Goal: Task Accomplishment & Management: Manage account settings

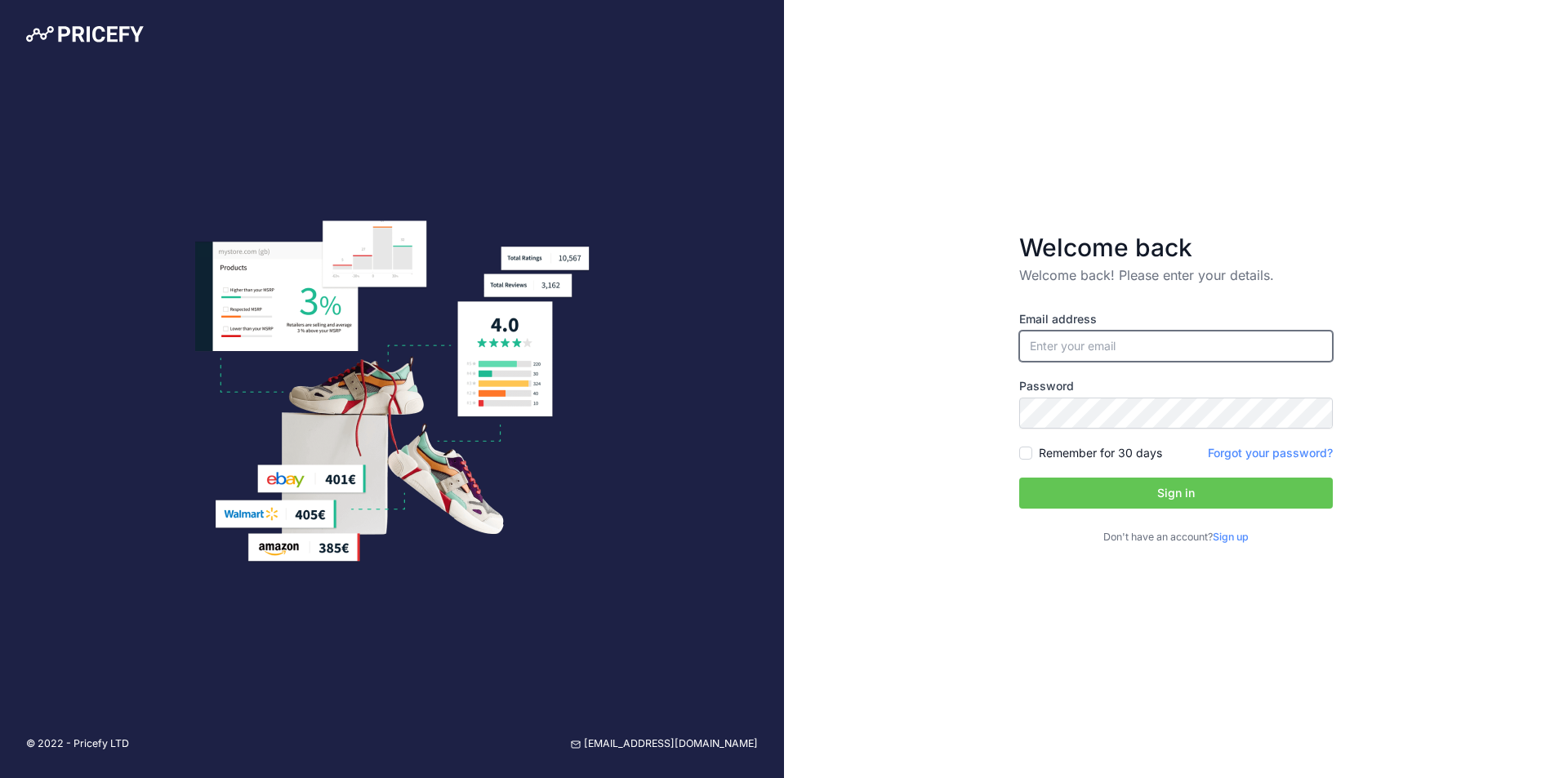
type input "[EMAIL_ADDRESS][DOMAIN_NAME]"
click at [1121, 483] on button "Sign in" at bounding box center [1176, 494] width 314 height 31
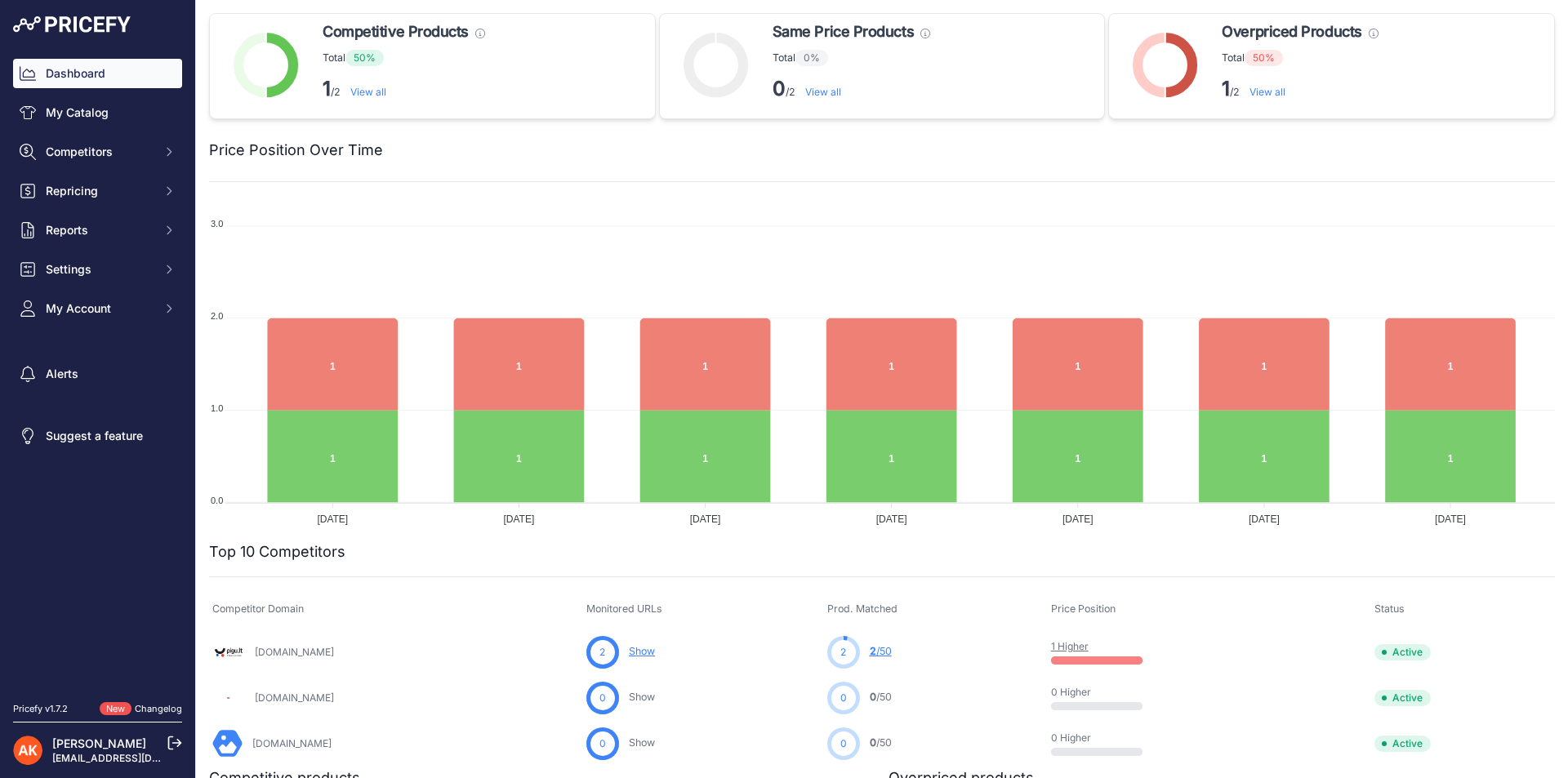
click at [53, 130] on div "Dashboard My Catalog Competitors Competitors Monitored URLs MAP infringements R…" at bounding box center [97, 191] width 170 height 265
click at [59, 110] on link "My Catalog" at bounding box center [97, 113] width 170 height 29
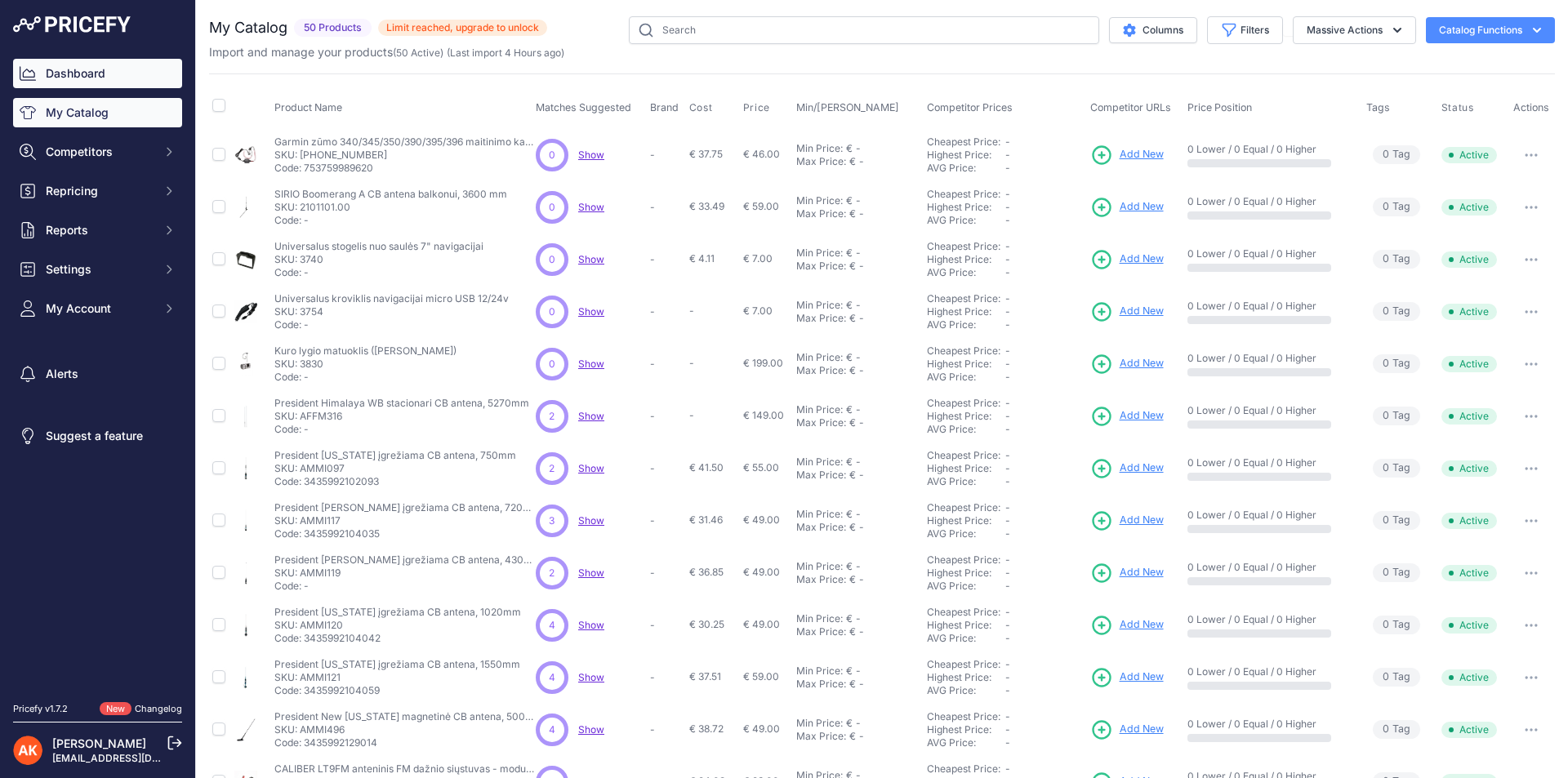
click at [60, 73] on link "Dashboard" at bounding box center [97, 73] width 170 height 29
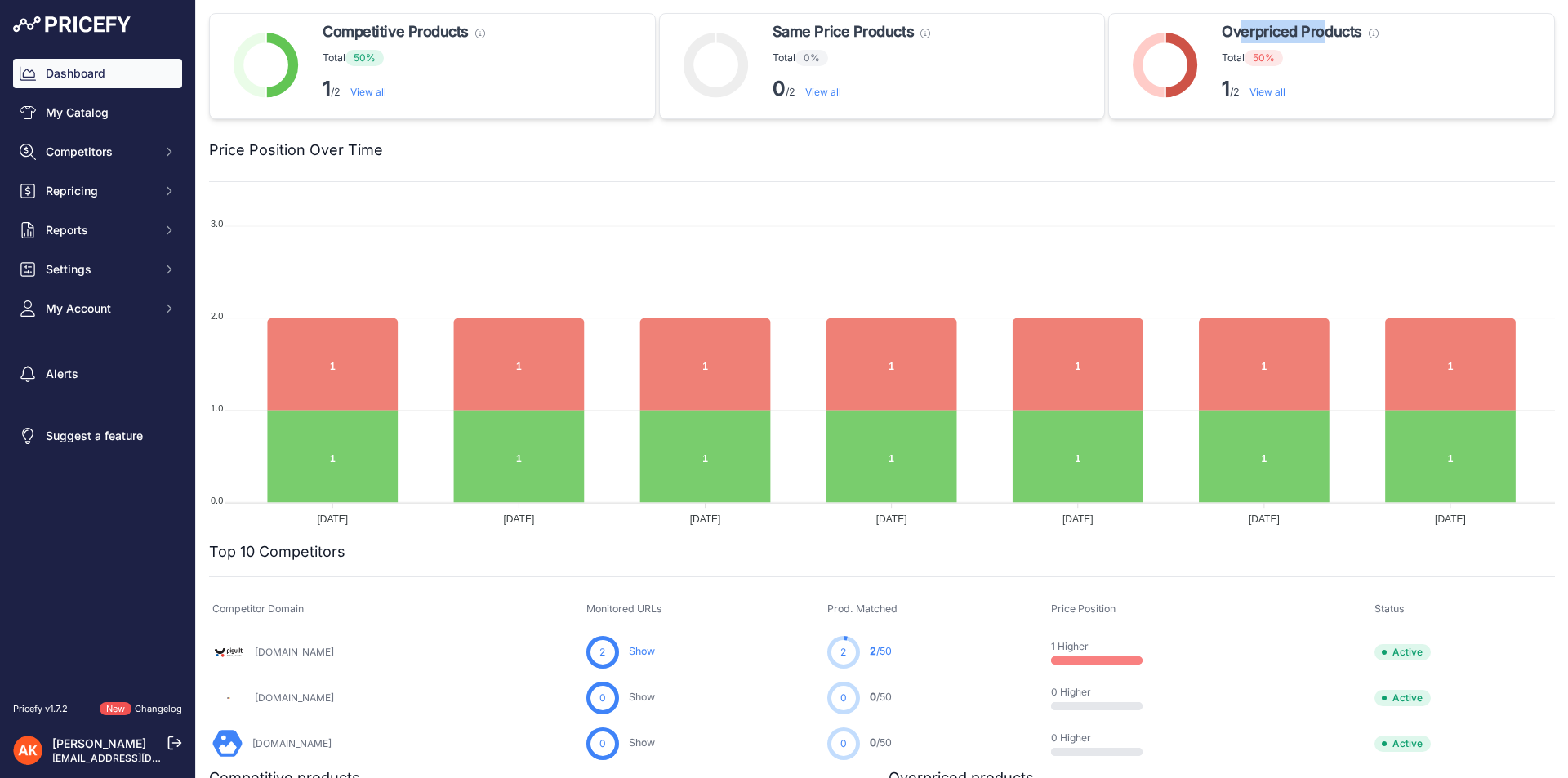
drag, startPoint x: 1234, startPoint y: 23, endPoint x: 1312, endPoint y: 25, distance: 78.0
click at [1312, 25] on span "Overpriced Products" at bounding box center [1292, 31] width 140 height 23
click at [95, 116] on link "My Catalog" at bounding box center [97, 113] width 170 height 29
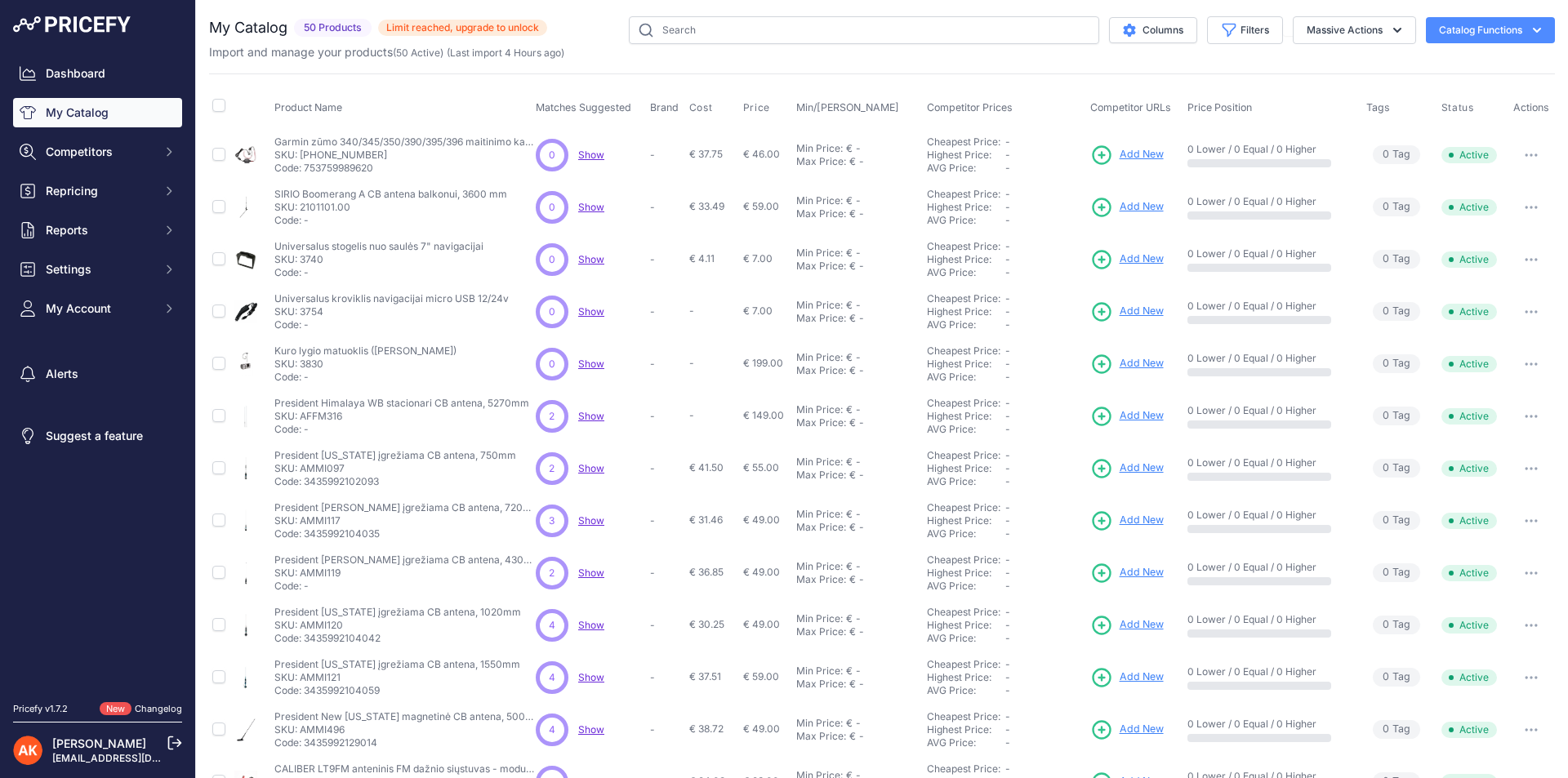
drag, startPoint x: 533, startPoint y: 105, endPoint x: 637, endPoint y: 109, distance: 104.1
click at [637, 108] on th "Matches Suggested" at bounding box center [589, 108] width 115 height 41
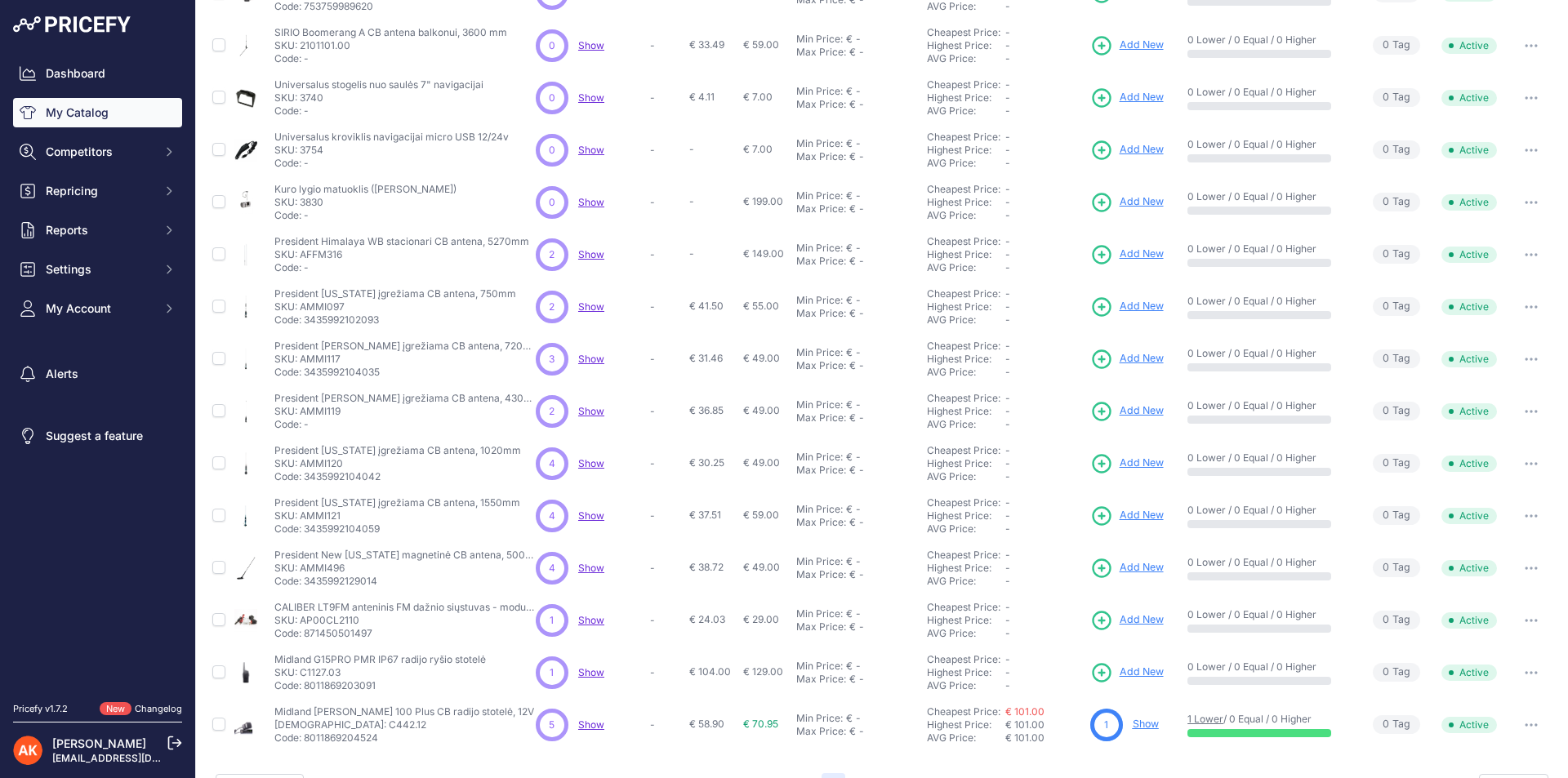
scroll to position [164, 0]
click at [586, 307] on span "Show" at bounding box center [591, 305] width 26 height 13
click at [1130, 305] on span "Add New" at bounding box center [1142, 305] width 44 height 16
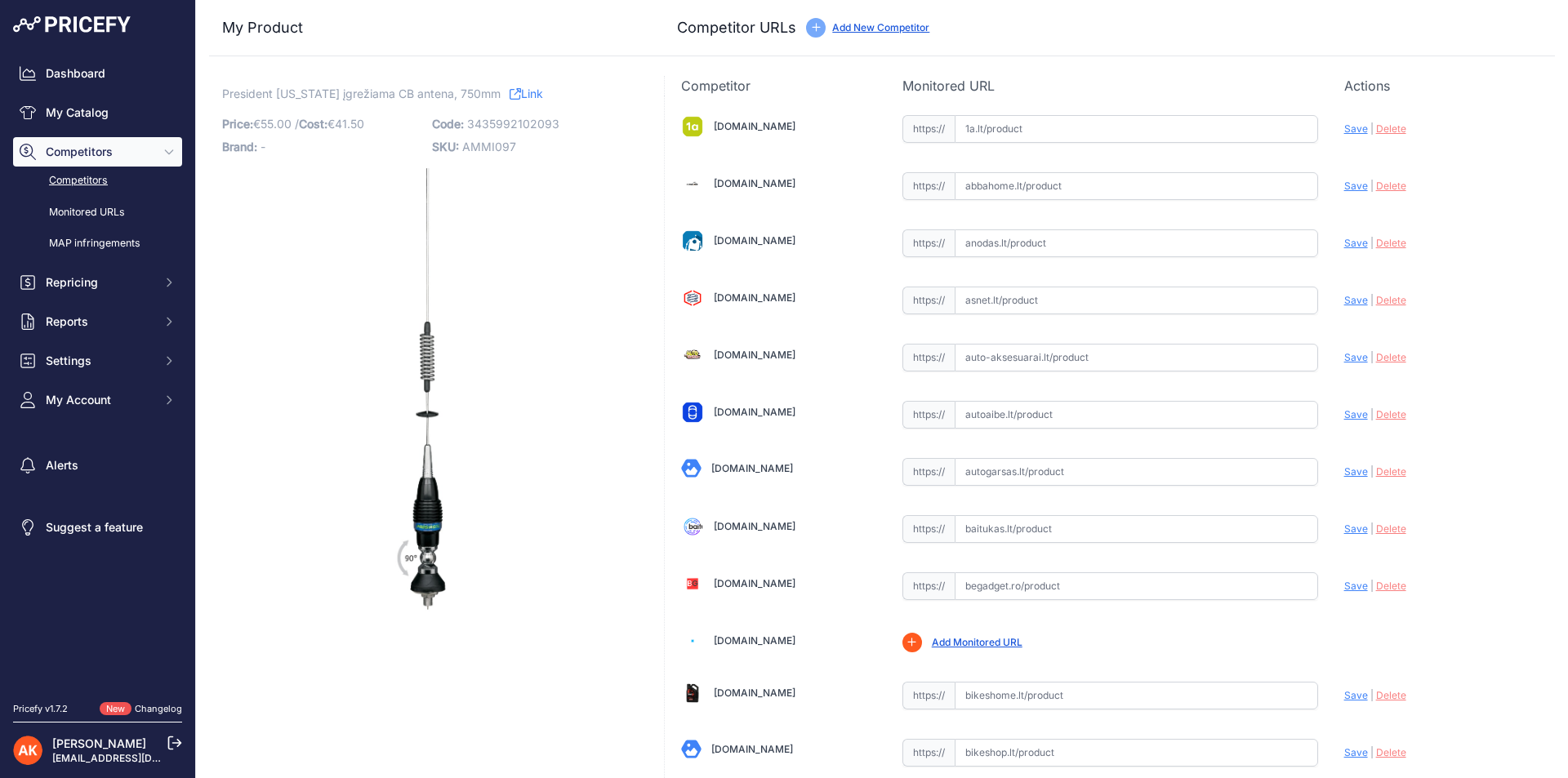
click at [125, 189] on link "Competitors" at bounding box center [97, 180] width 170 height 28
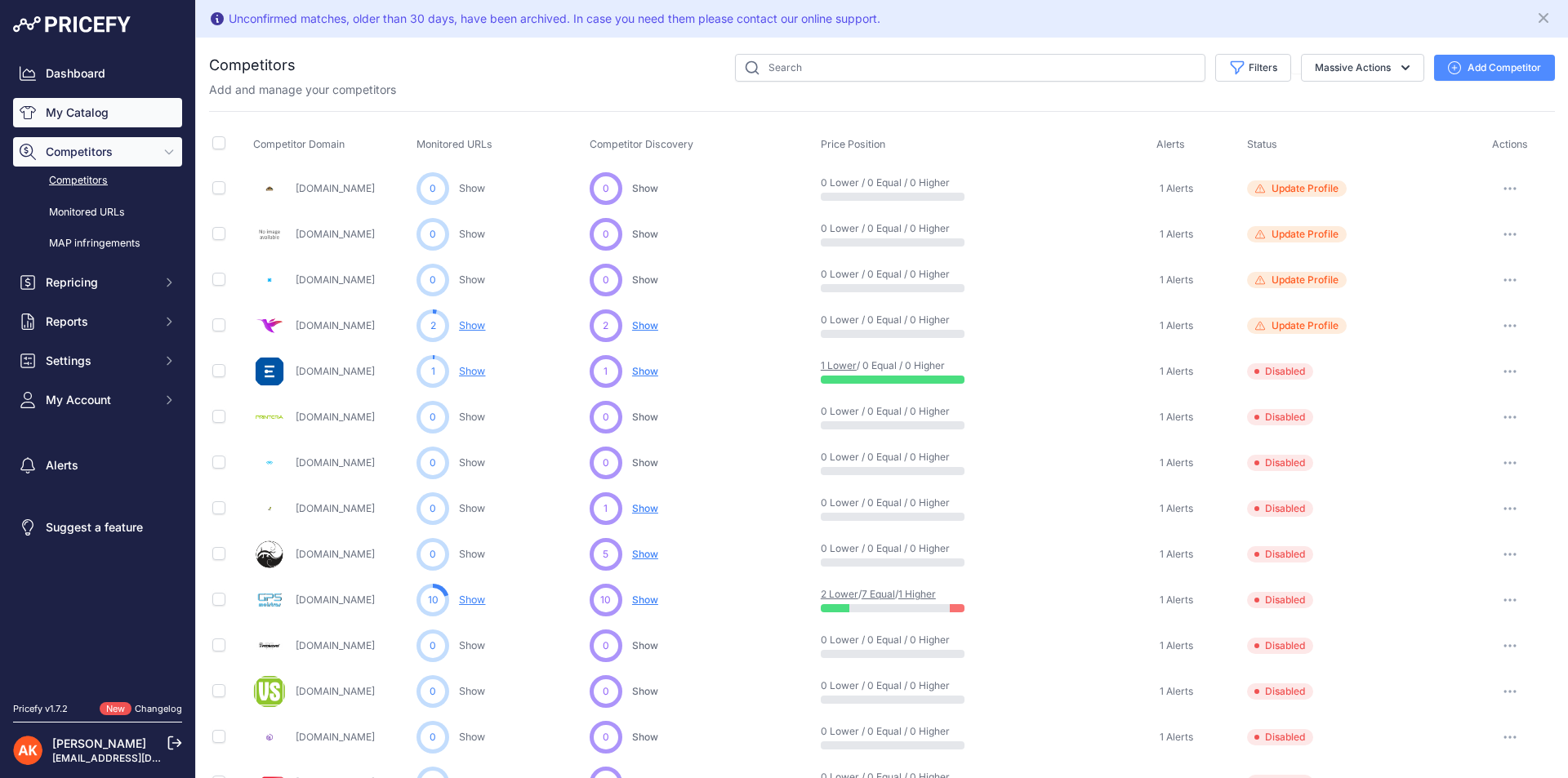
click at [70, 111] on link "My Catalog" at bounding box center [97, 113] width 170 height 29
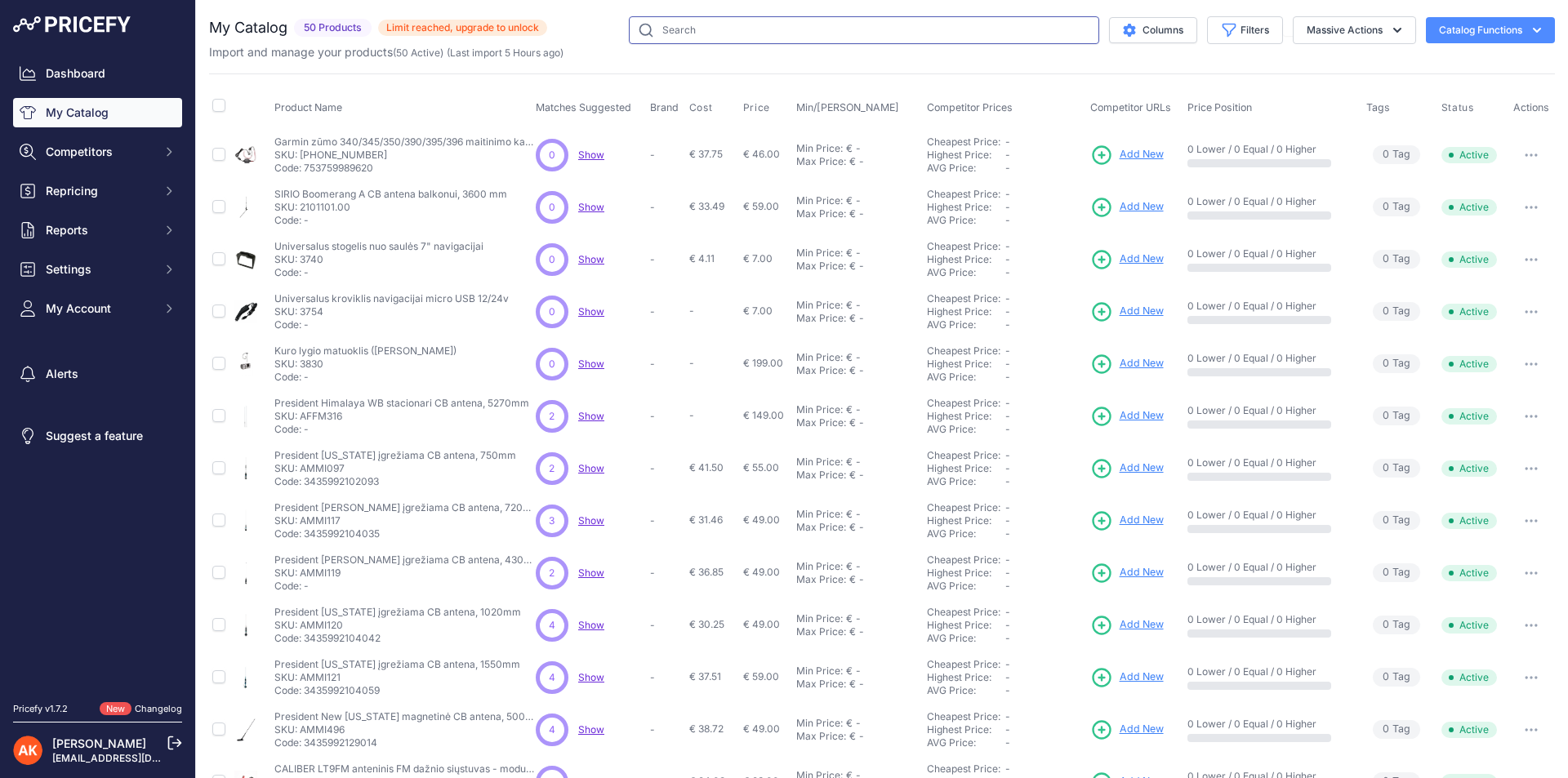
click at [883, 19] on input "text" at bounding box center [864, 30] width 470 height 27
type input "insta360"
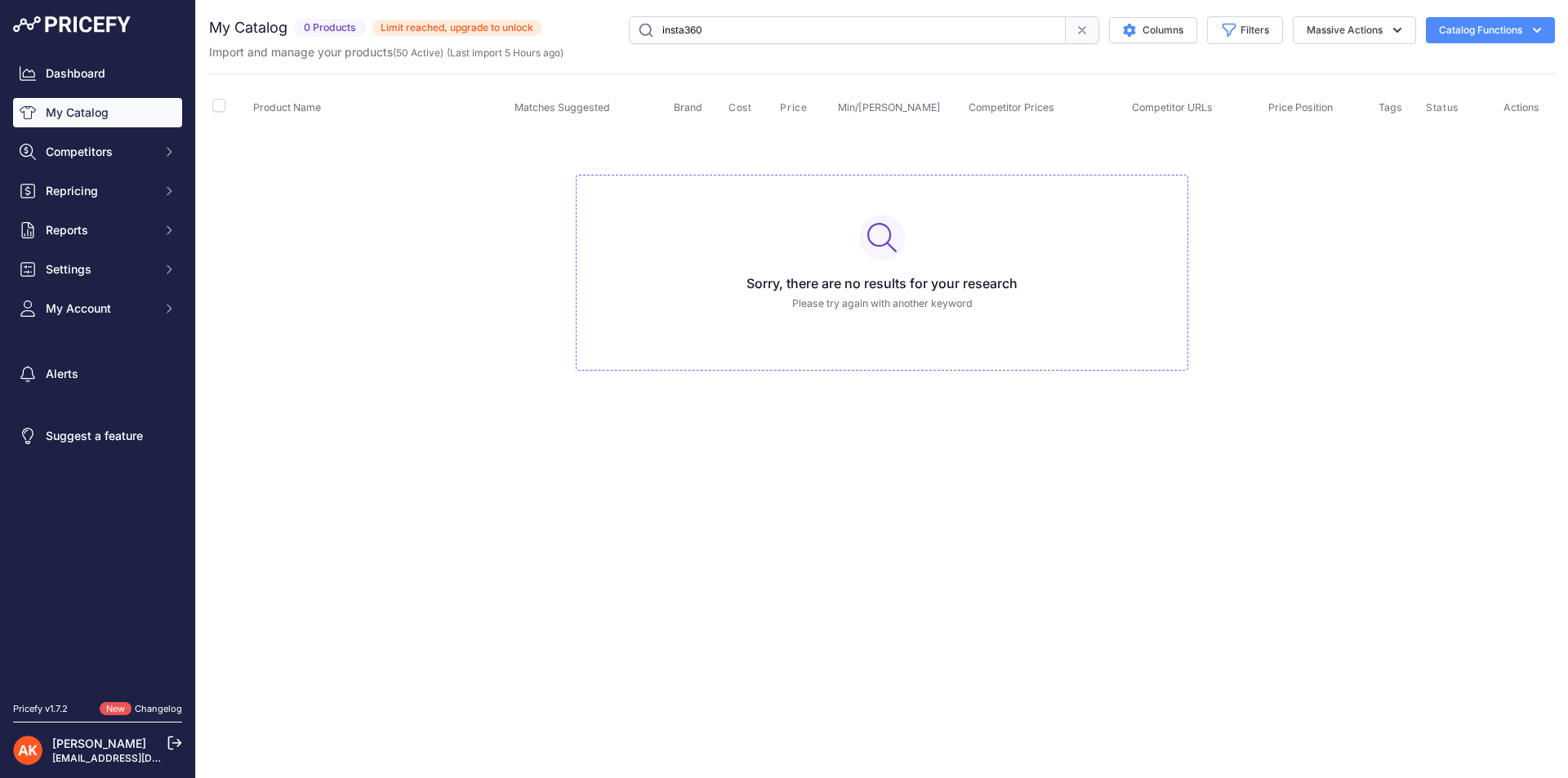
drag, startPoint x: 341, startPoint y: 21, endPoint x: 356, endPoint y: 29, distance: 17.0
click at [356, 29] on span "0 Products" at bounding box center [329, 27] width 72 height 19
click at [118, 68] on link "Dashboard" at bounding box center [97, 73] width 170 height 29
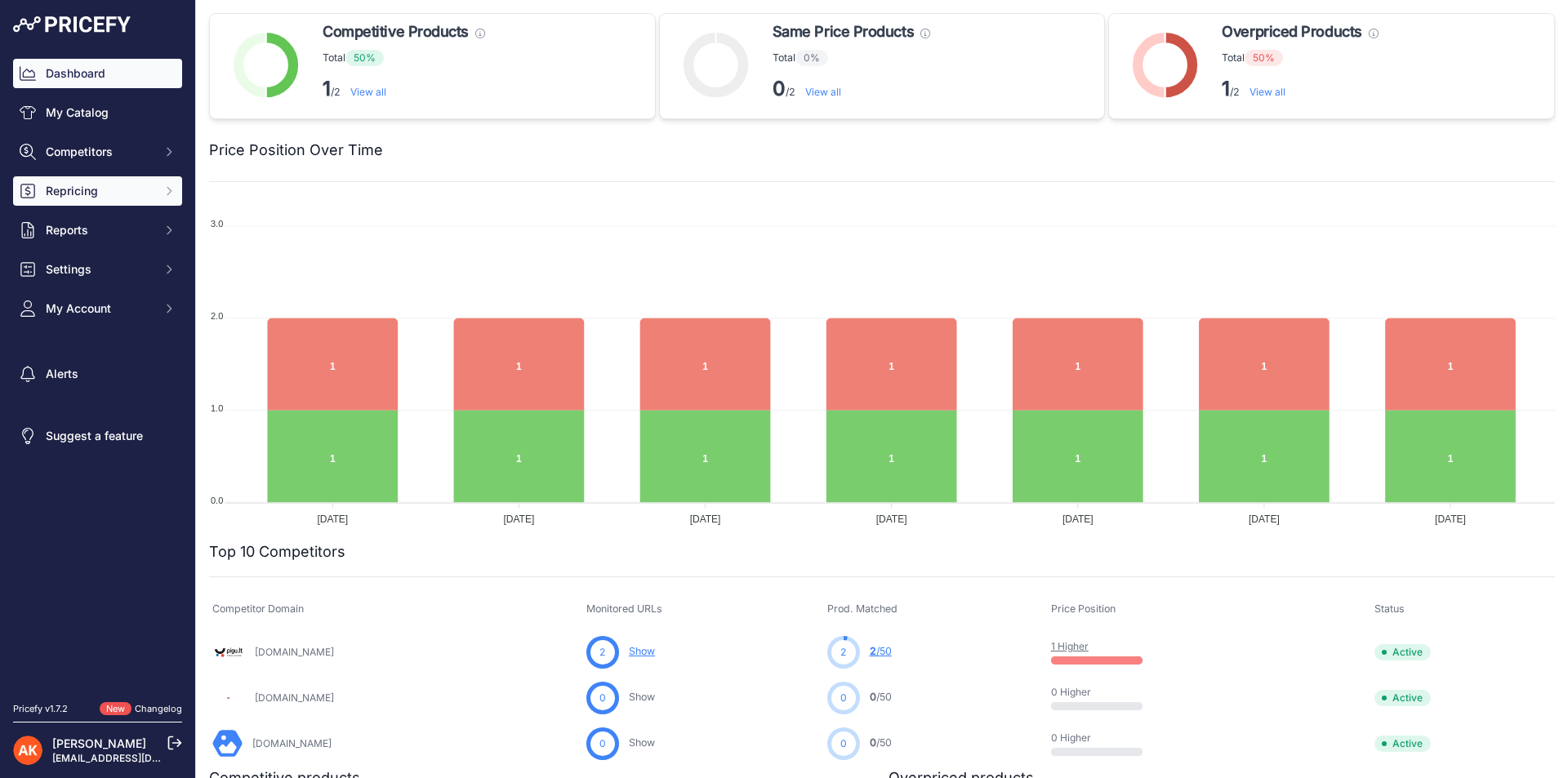
click at [81, 192] on span "Repricing" at bounding box center [99, 191] width 107 height 17
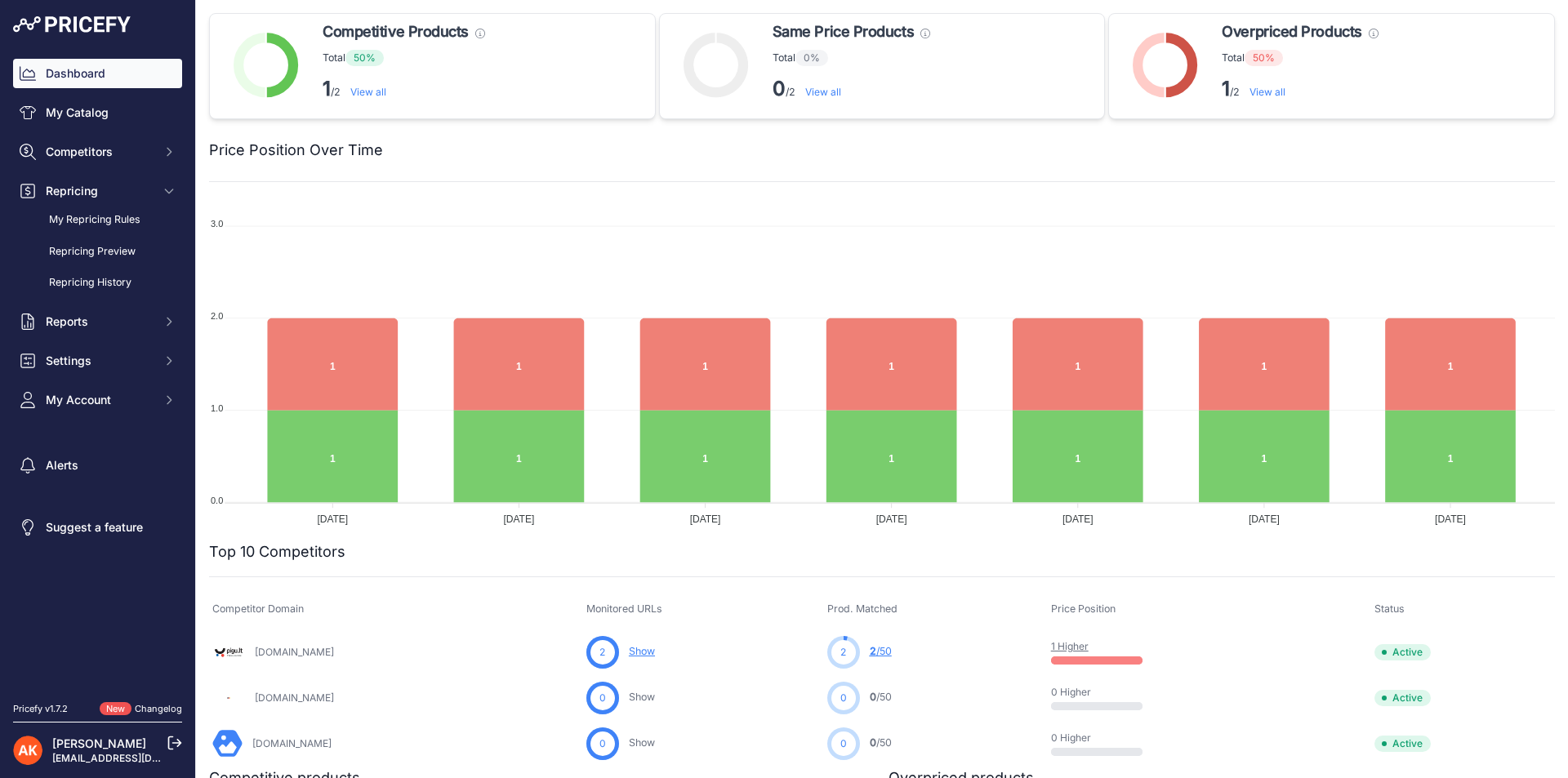
click at [121, 709] on span "New" at bounding box center [116, 709] width 32 height 14
click at [155, 709] on link "Changelog" at bounding box center [159, 709] width 47 height 12
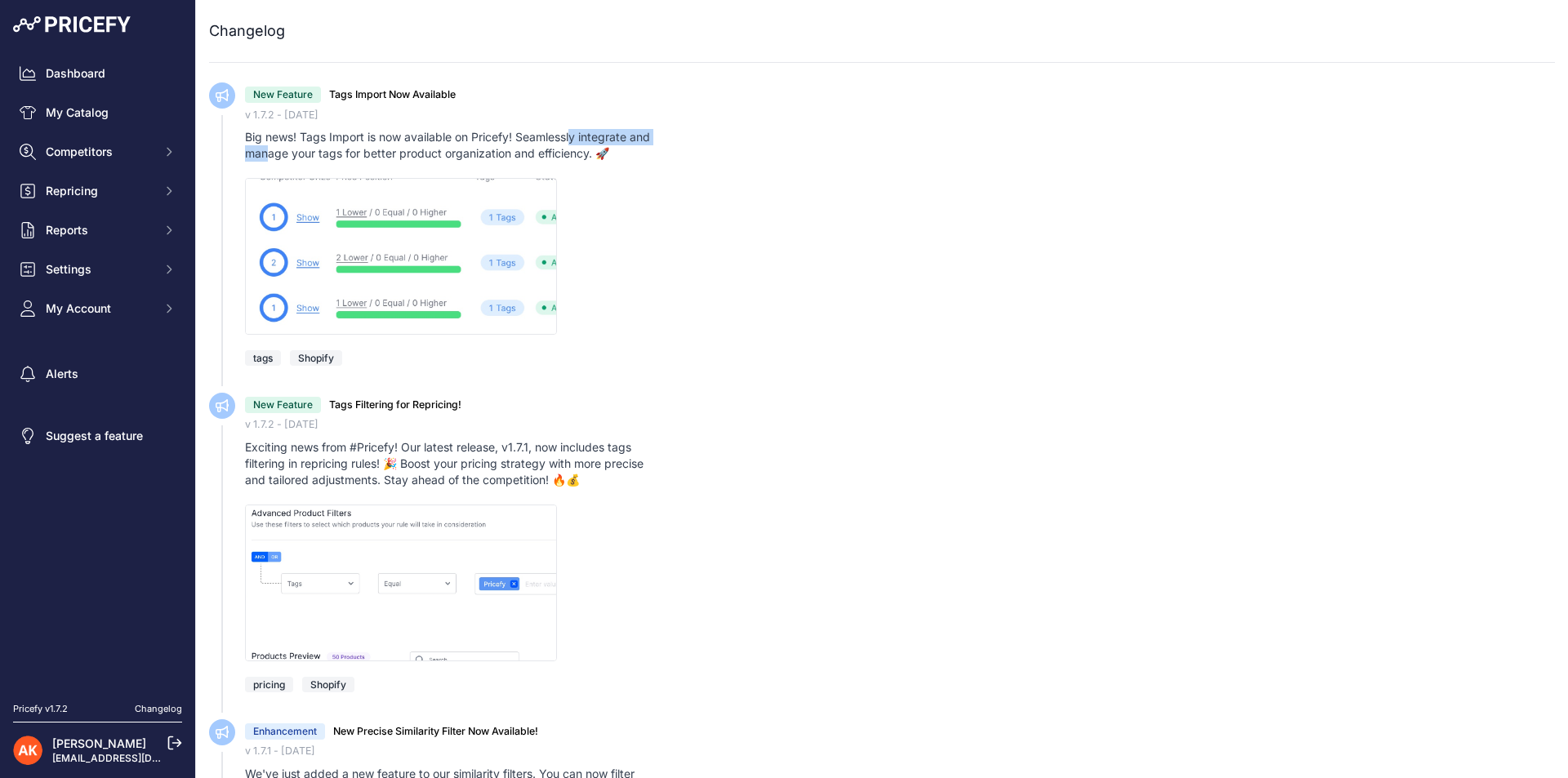
drag, startPoint x: 354, startPoint y: 132, endPoint x: 493, endPoint y: 139, distance: 139.2
click at [487, 131] on div "Big news! Tags Import is now available on Pricefy! Seamlessly integrate and man…" at bounding box center [454, 145] width 418 height 32
click at [86, 188] on span "Repricing" at bounding box center [99, 191] width 107 height 17
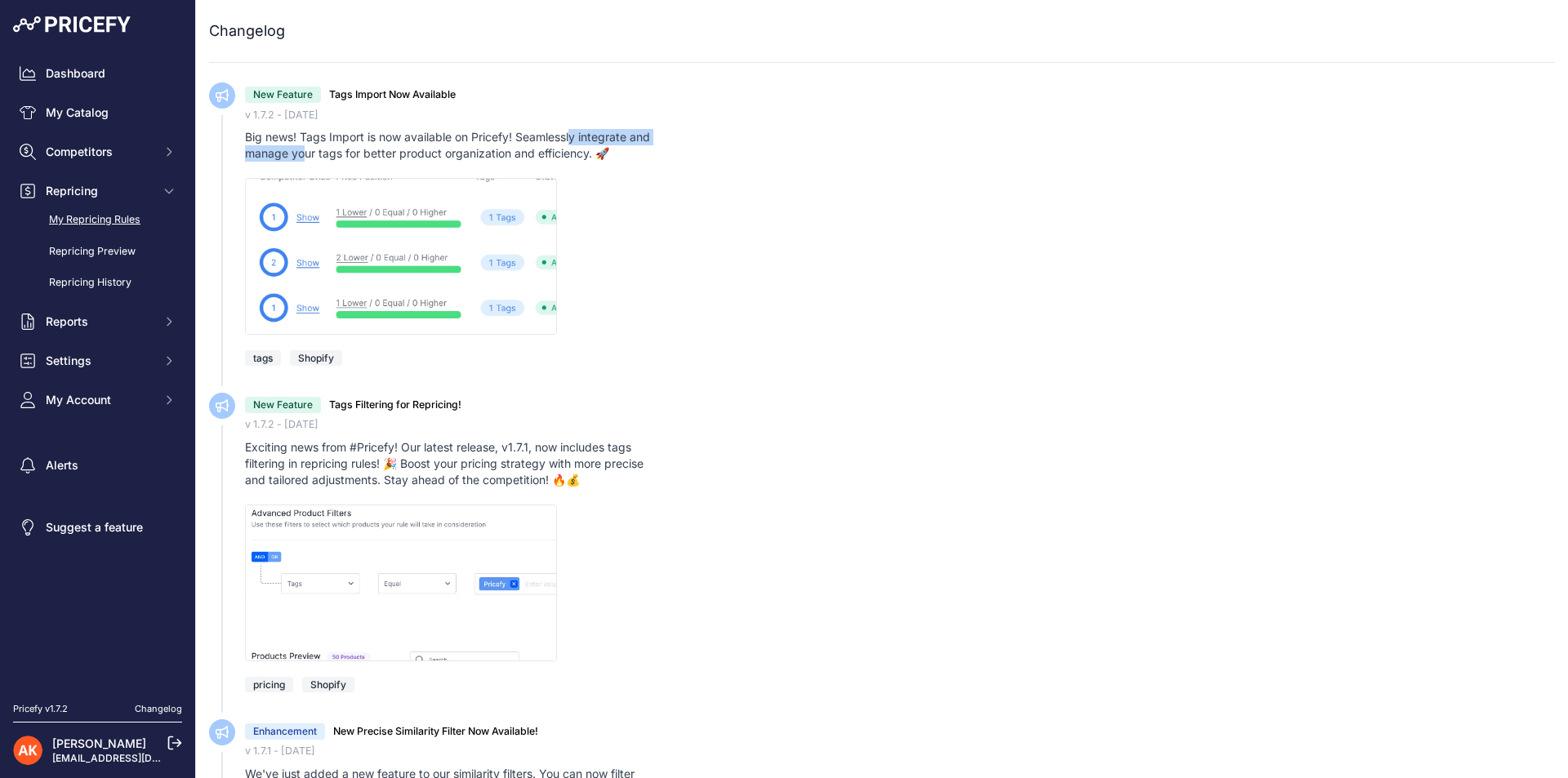
click at [102, 215] on link "My Repricing Rules" at bounding box center [97, 219] width 170 height 28
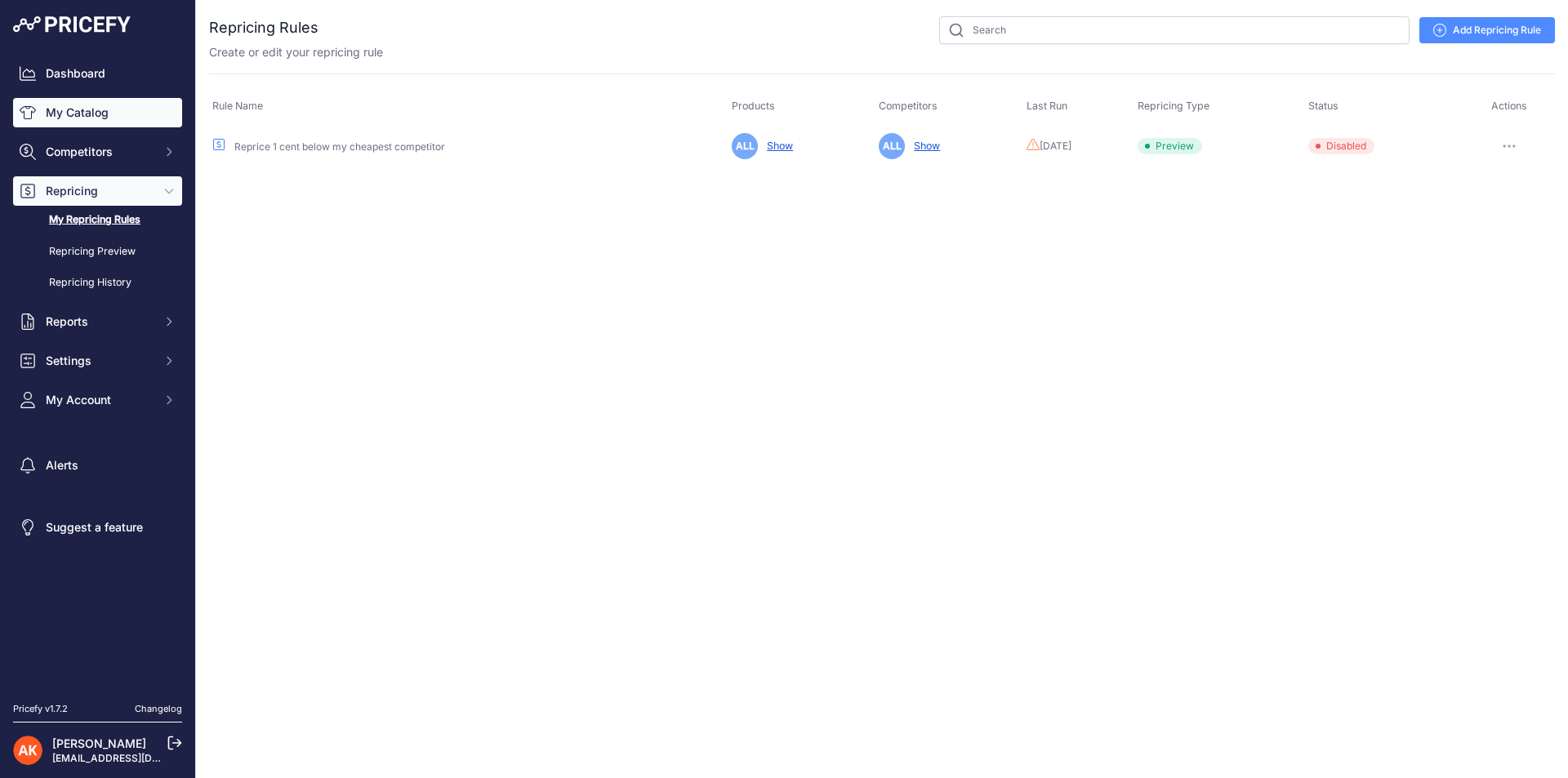
click at [74, 111] on link "My Catalog" at bounding box center [97, 113] width 170 height 29
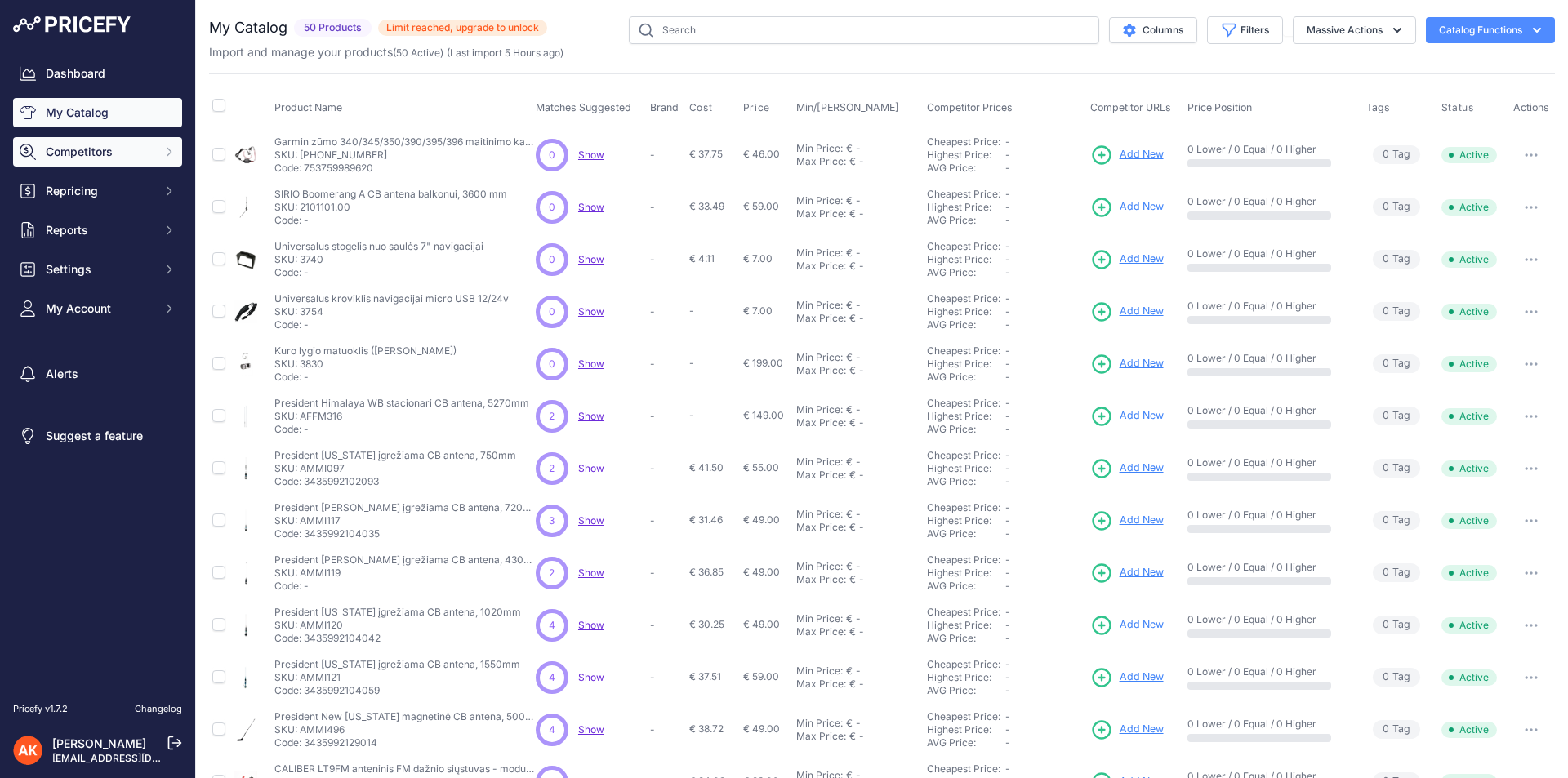
click at [104, 165] on button "Competitors" at bounding box center [97, 152] width 170 height 29
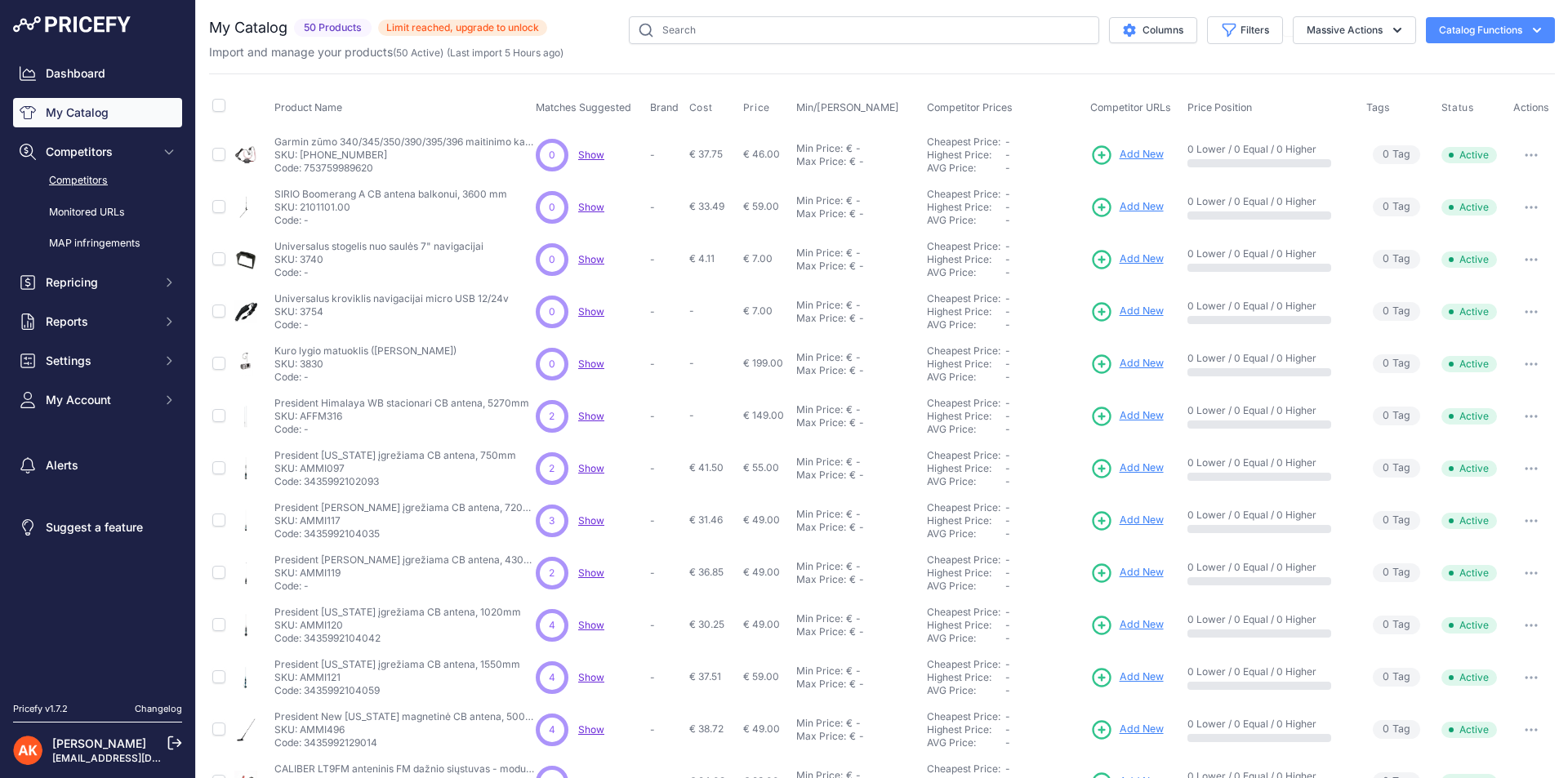
click at [100, 184] on link "Competitors" at bounding box center [97, 180] width 170 height 28
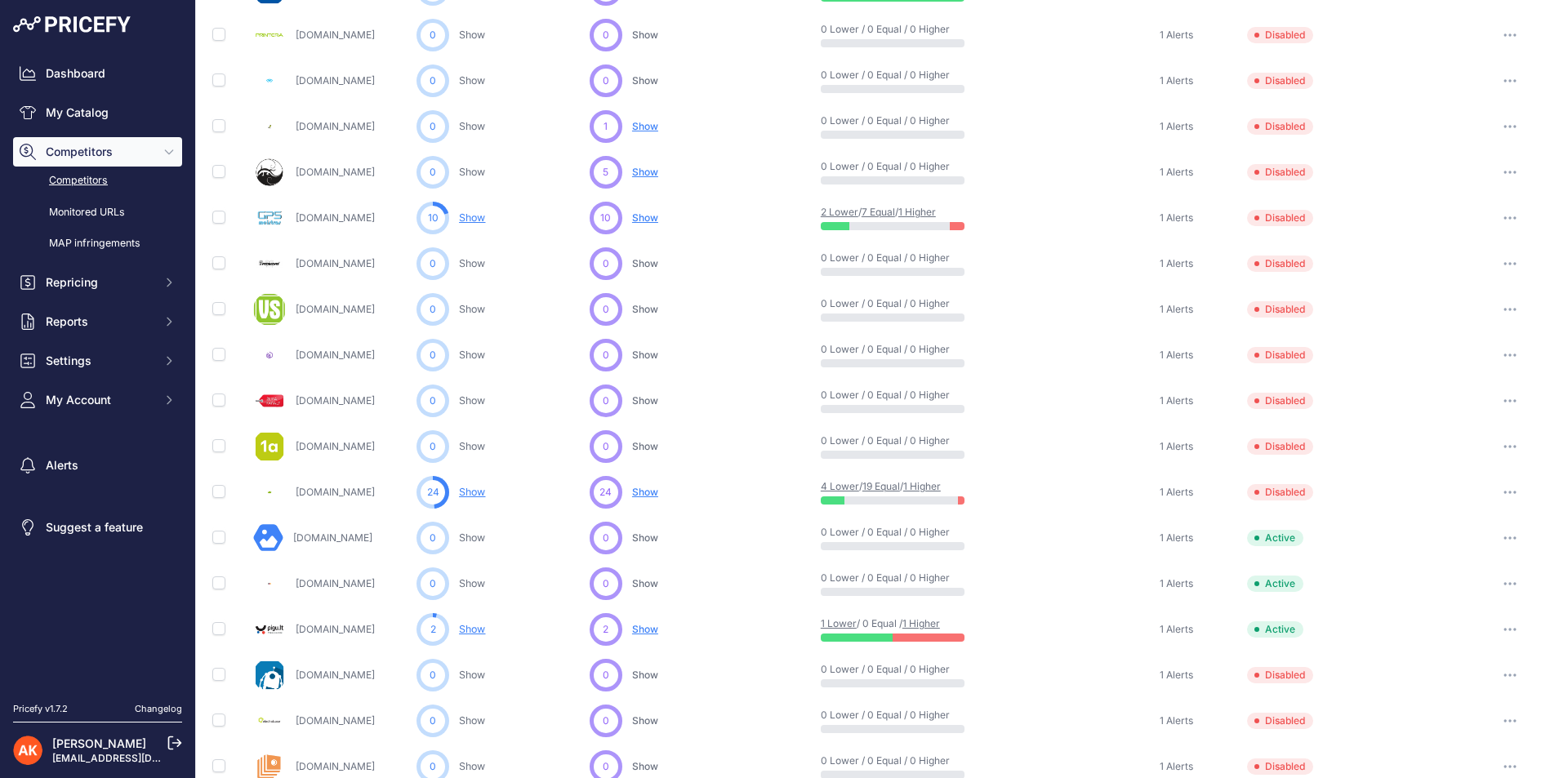
scroll to position [599, 0]
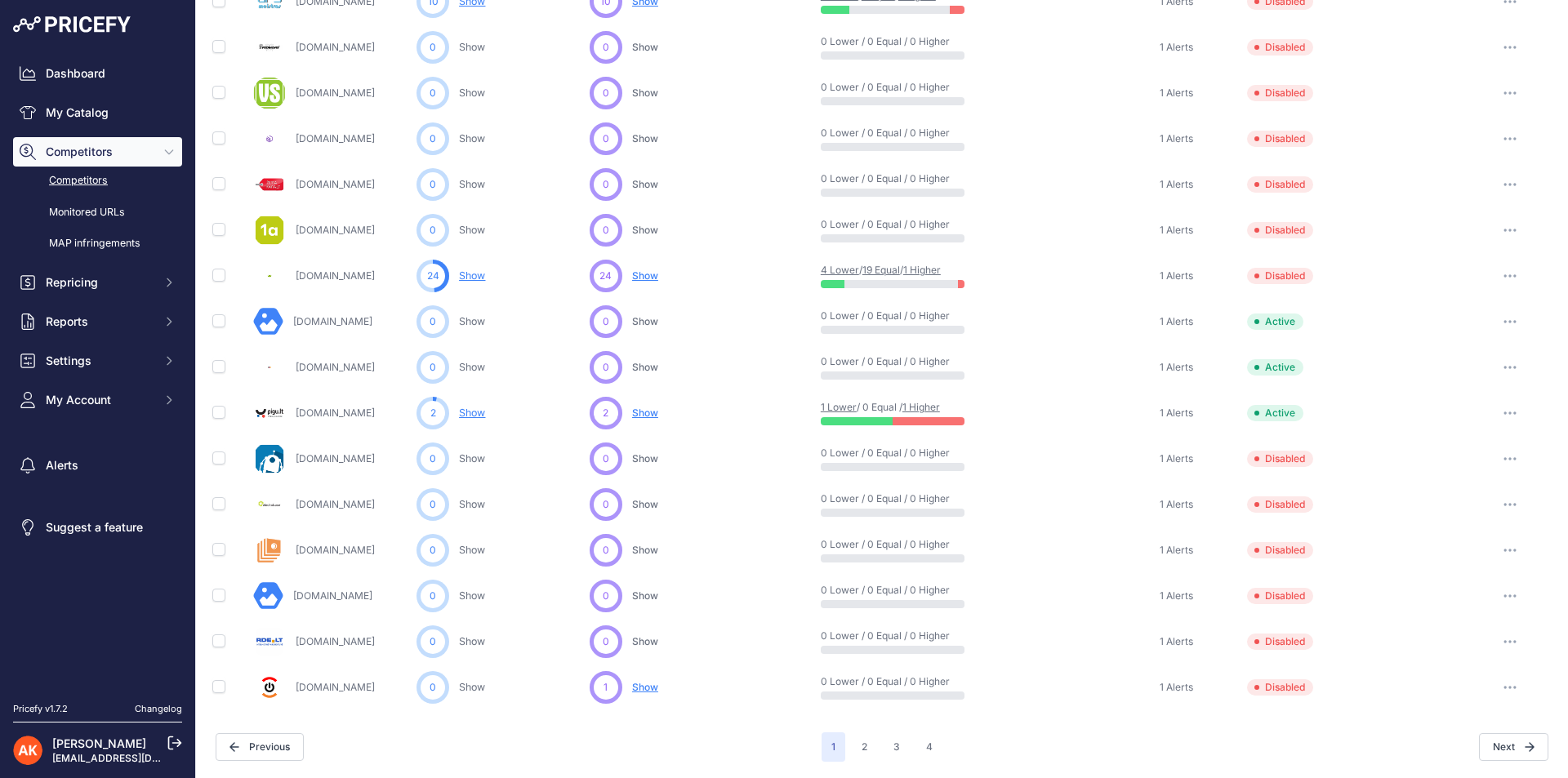
drag, startPoint x: 1314, startPoint y: 757, endPoint x: 1384, endPoint y: 759, distance: 70.0
drag, startPoint x: 1384, startPoint y: 759, endPoint x: 1411, endPoint y: 752, distance: 27.9
click at [1411, 752] on div "Next" at bounding box center [1246, 747] width 606 height 27
click at [69, 72] on link "Dashboard" at bounding box center [97, 73] width 170 height 29
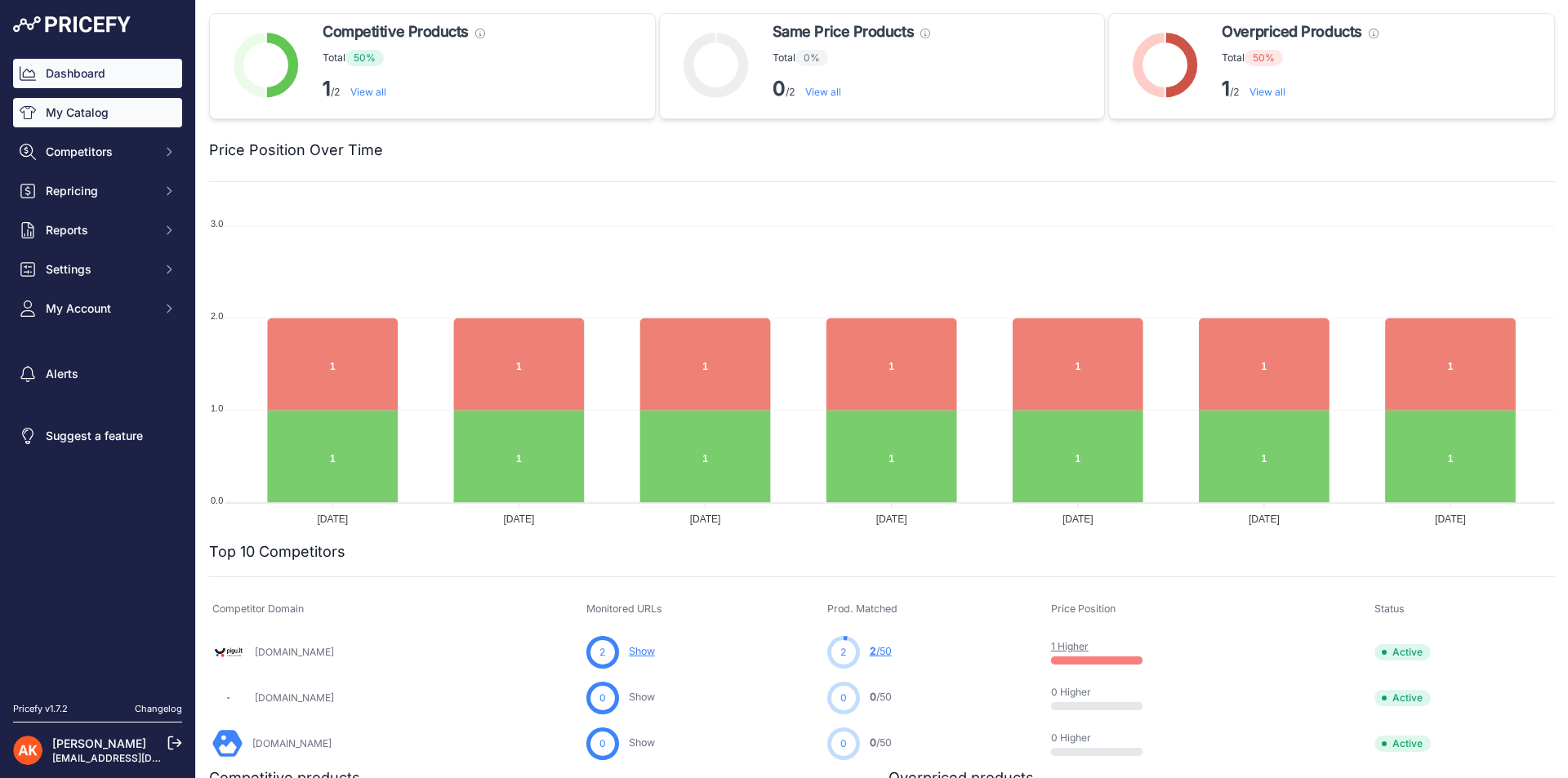
click at [84, 116] on link "My Catalog" at bounding box center [97, 113] width 170 height 29
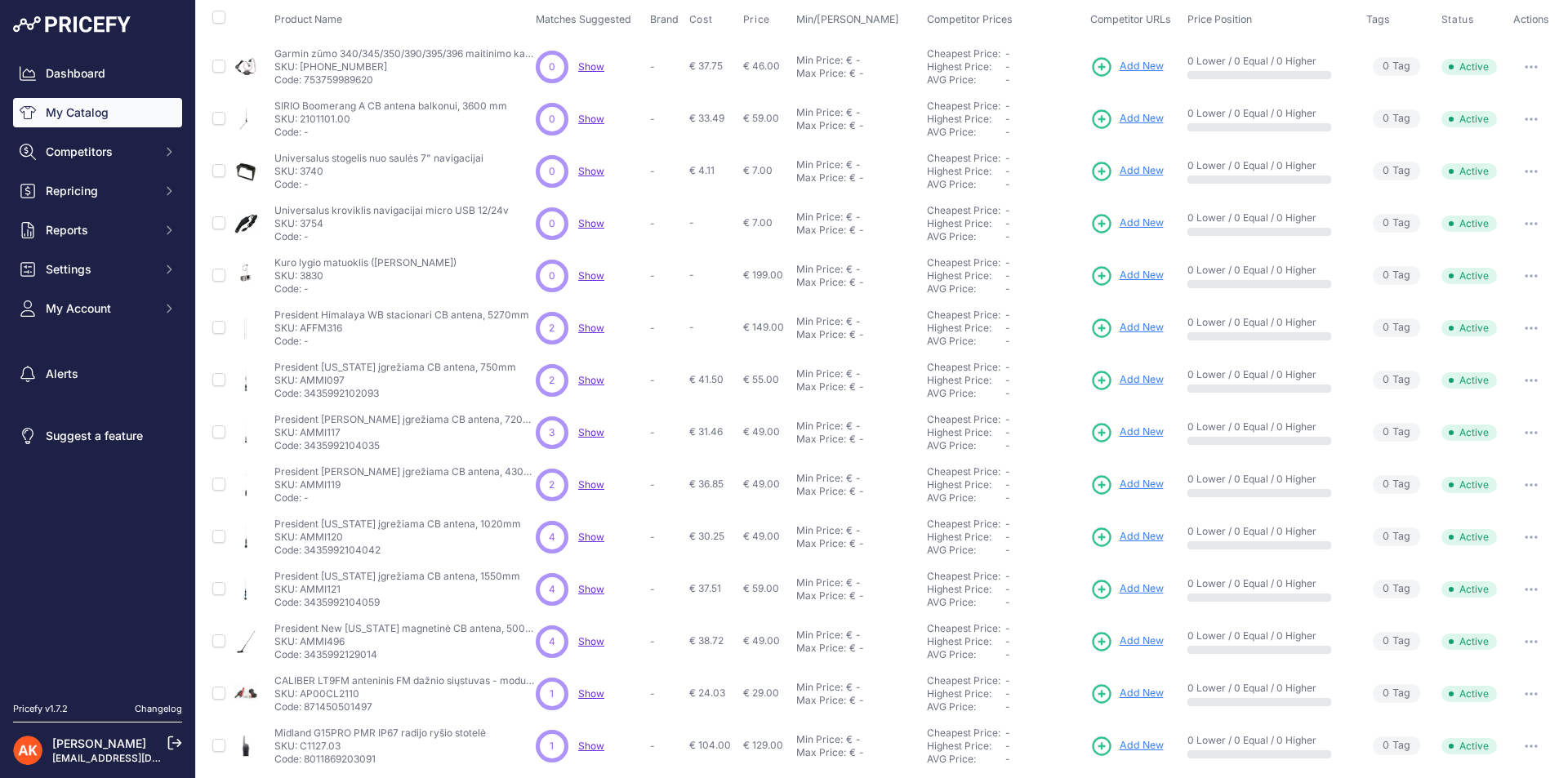
scroll to position [203, 0]
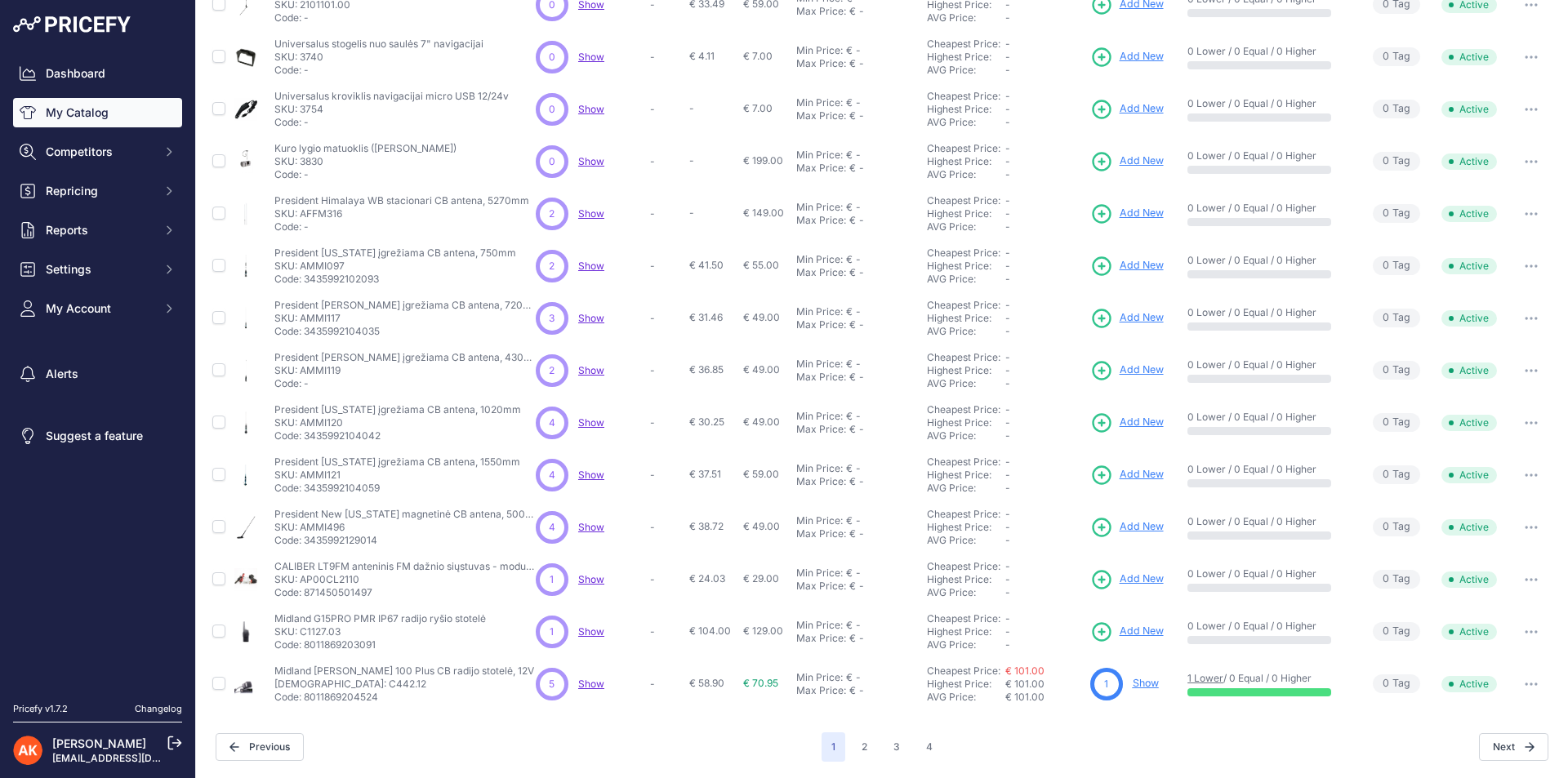
click at [133, 114] on link "My Catalog" at bounding box center [97, 113] width 170 height 29
